Goal: Transaction & Acquisition: Purchase product/service

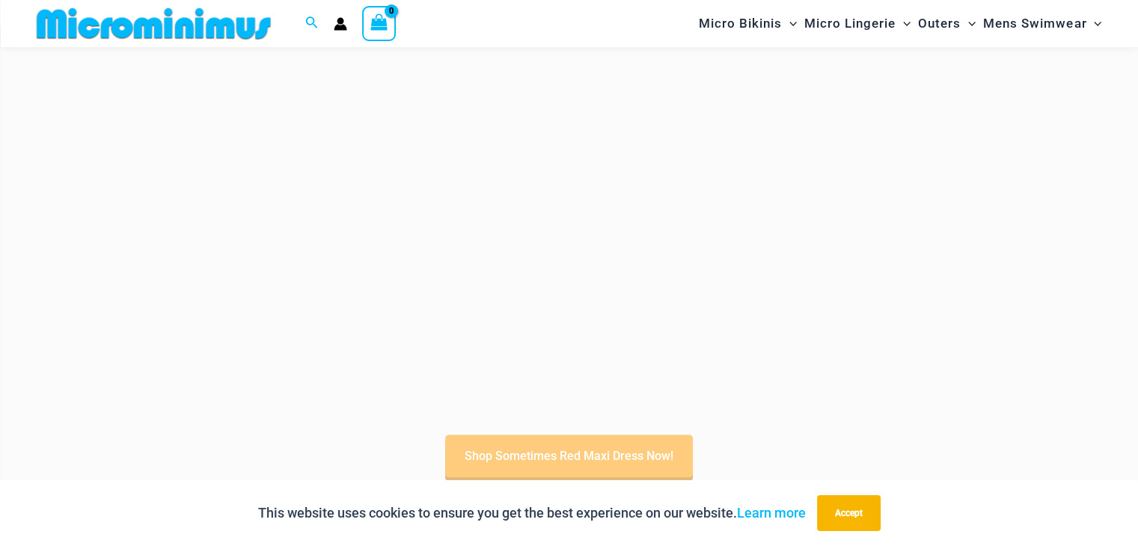
scroll to position [511, 0]
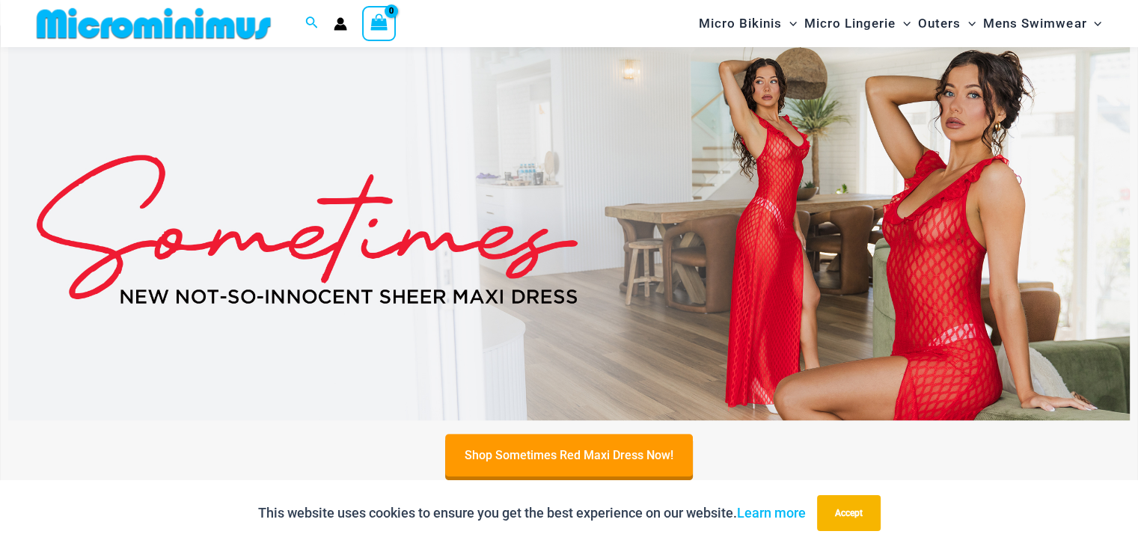
click at [599, 265] on img at bounding box center [569, 229] width 1122 height 381
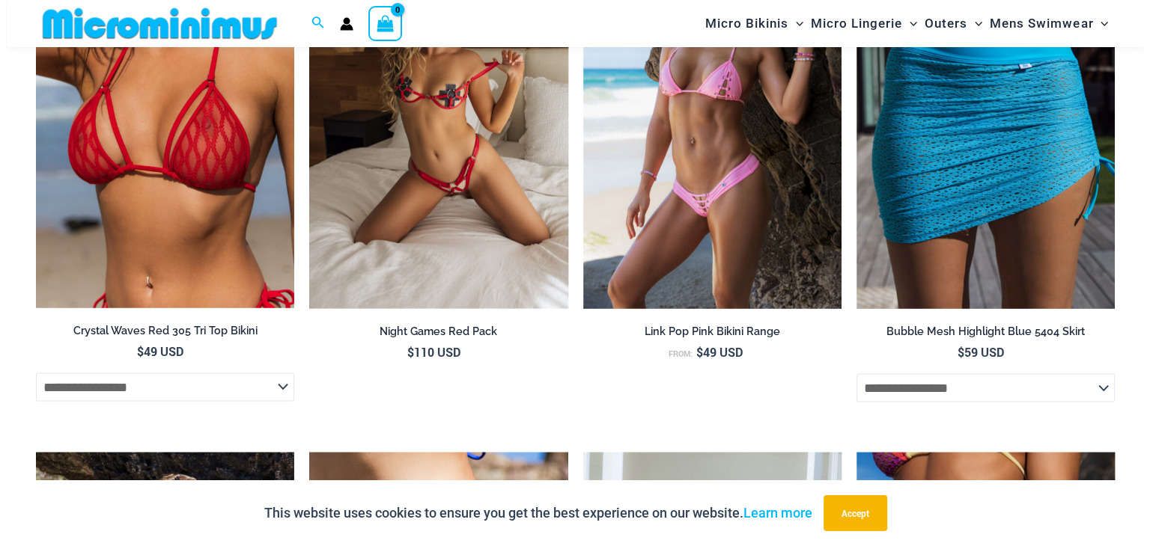
scroll to position [3018, 0]
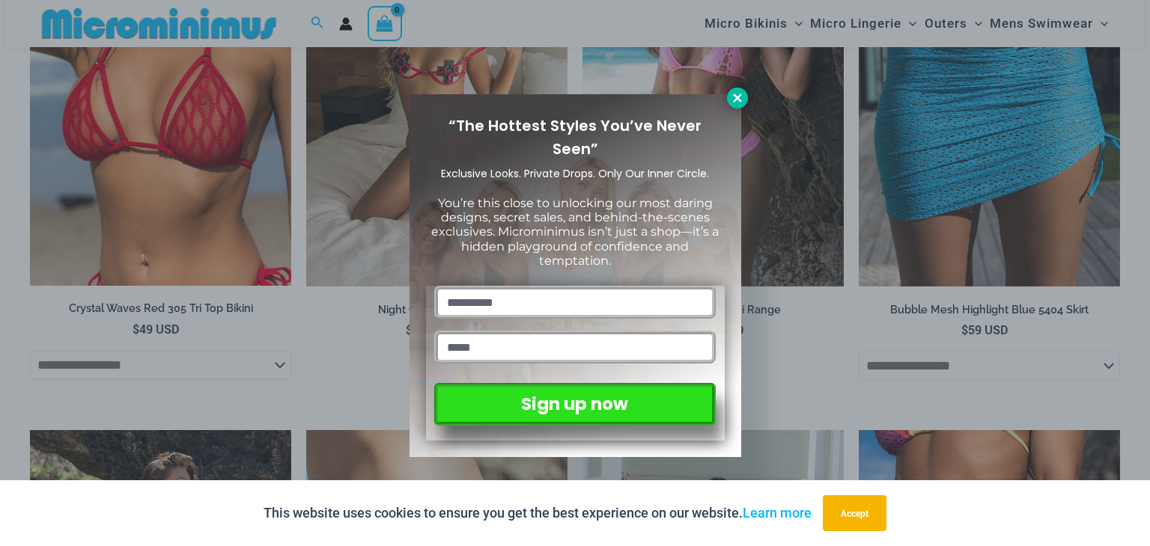
click at [739, 98] on icon at bounding box center [736, 97] width 13 height 13
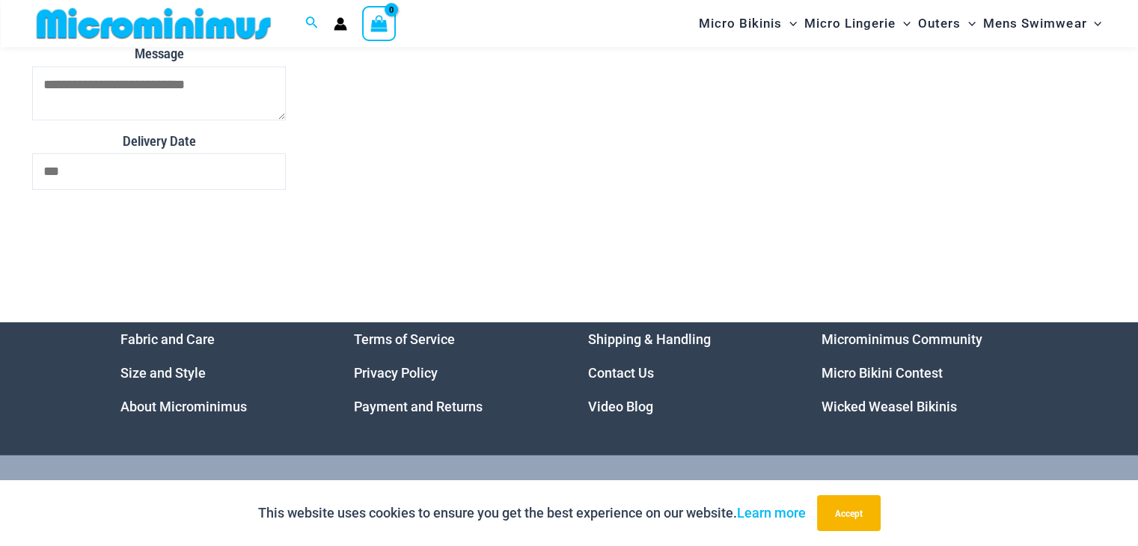
scroll to position [4565, 0]
